Goal: Task Accomplishment & Management: Complete application form

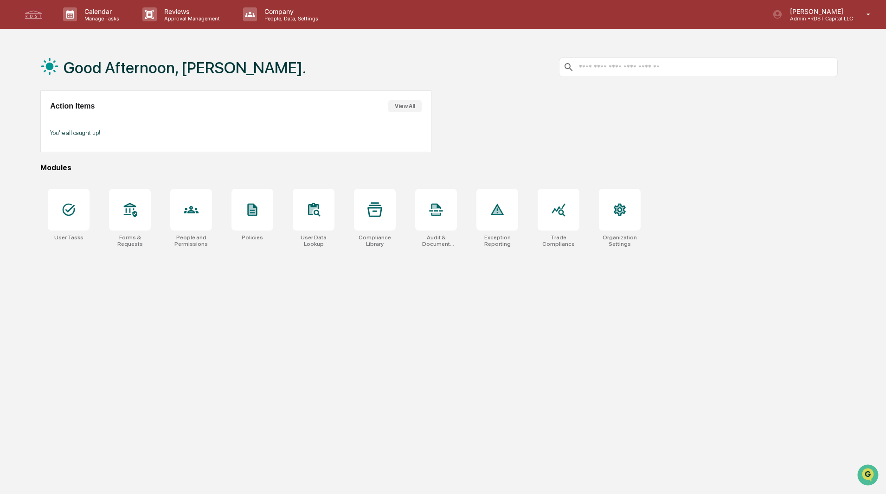
click at [137, 205] on div at bounding box center [130, 210] width 42 height 42
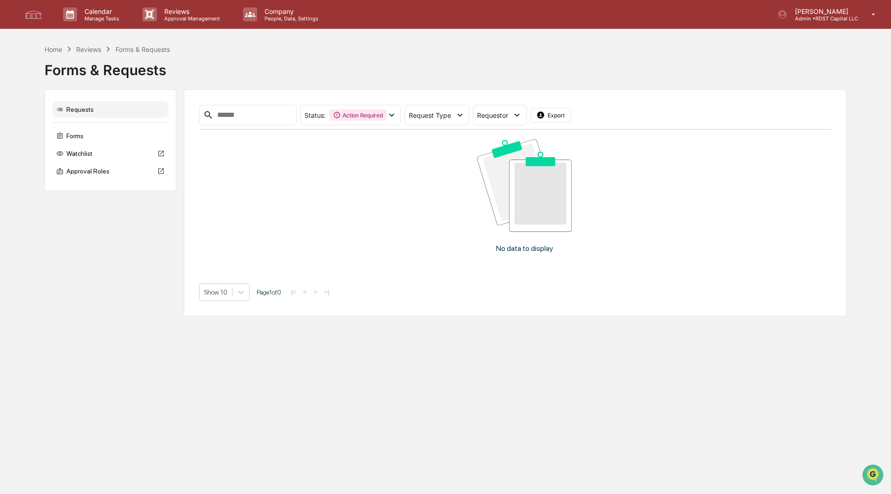
click at [72, 136] on div "Forms" at bounding box center [110, 136] width 116 height 17
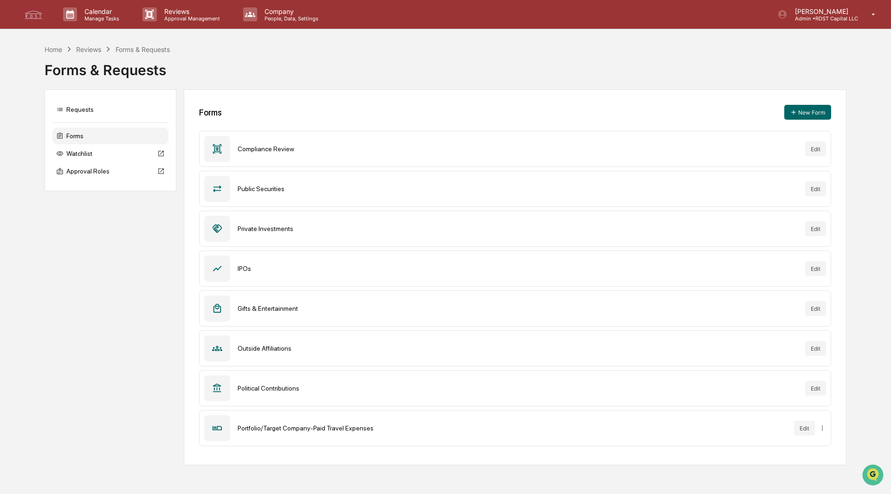
click at [255, 310] on div "Gifts & Entertainment" at bounding box center [518, 308] width 560 height 7
click at [217, 428] on icon at bounding box center [217, 428] width 9 height 4
click at [301, 430] on div "Portfolio/Target Company-Paid Travel Expenses" at bounding box center [512, 428] width 549 height 7
click at [823, 429] on html "Calendar Manage Tasks Reviews Approval Management Company People, Data, Setting…" at bounding box center [445, 247] width 891 height 494
click at [801, 426] on html "Calendar Manage Tasks Reviews Approval Management Company People, Data, Setting…" at bounding box center [445, 247] width 891 height 494
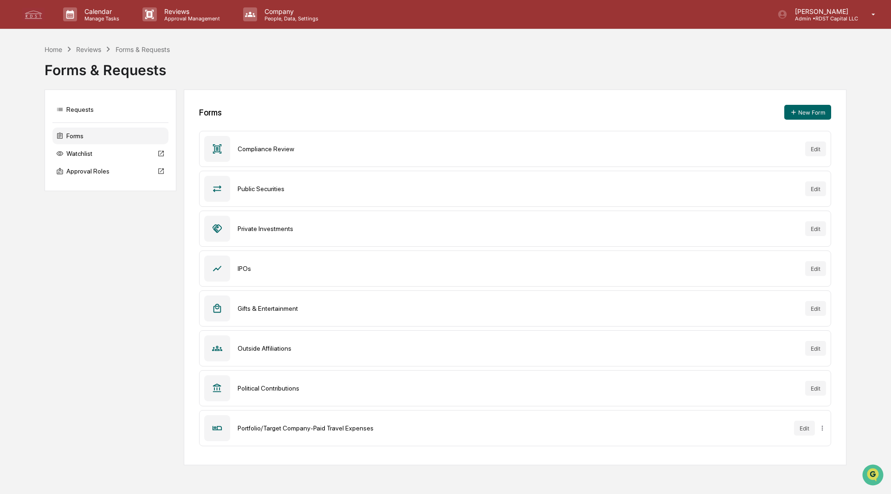
click at [802, 429] on button "Edit" at bounding box center [804, 428] width 21 height 15
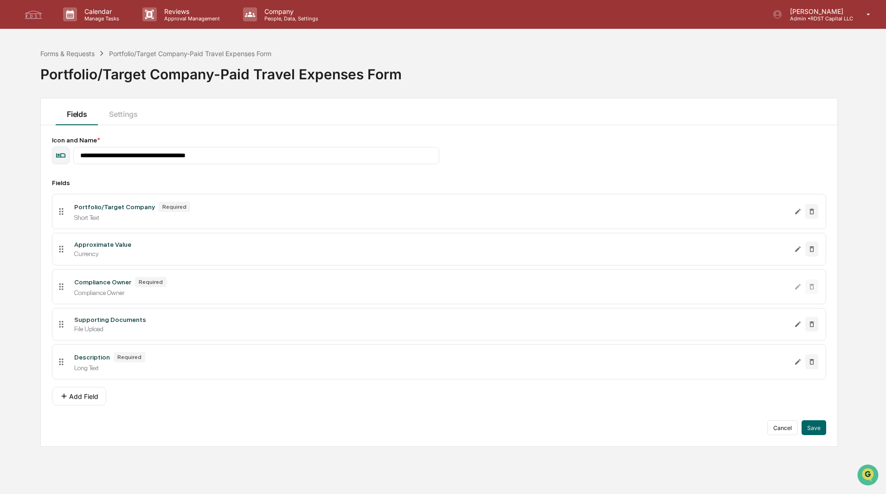
click at [816, 10] on p "[PERSON_NAME]" at bounding box center [818, 11] width 71 height 8
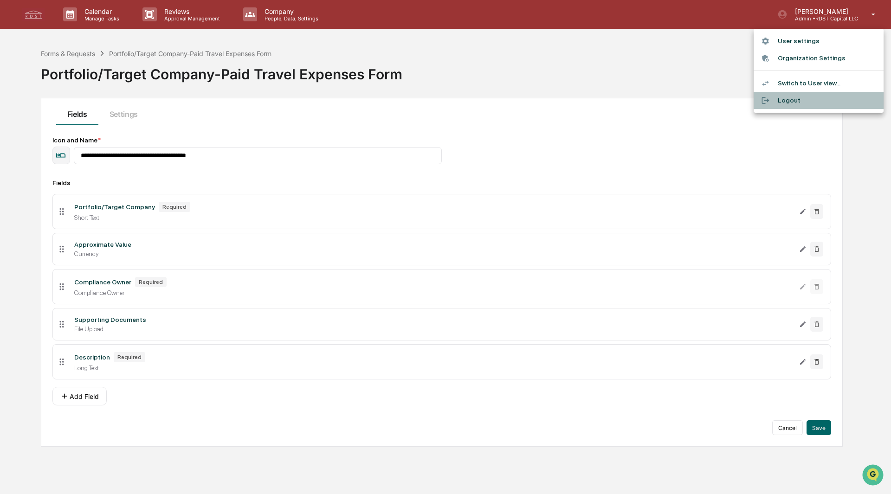
click at [797, 105] on li "Logout" at bounding box center [819, 100] width 130 height 17
